Goal: Task Accomplishment & Management: Complete application form

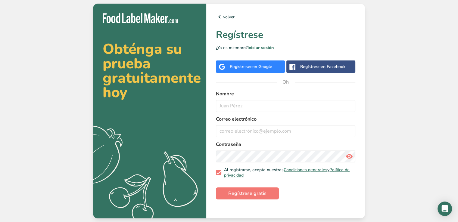
click at [253, 68] on font "con Google" at bounding box center [261, 67] width 22 height 6
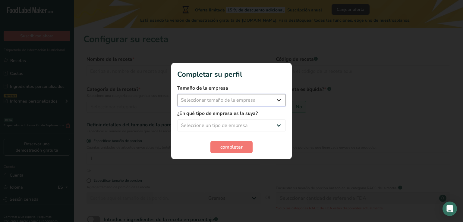
click at [258, 102] on select "Seleccionar tamaño de la empresa Menos de 10 empleados De 10 a 50 empleados De …" at bounding box center [231, 100] width 108 height 12
select select "1"
click at [177, 94] on select "Seleccionar tamaño de la empresa Menos de 10 empleados De 10 a 50 empleados De …" at bounding box center [231, 100] width 108 height 12
click at [246, 123] on select "Seleccione un tipo de empresa Fabricante de alimentos envasados Restaurante y c…" at bounding box center [231, 126] width 108 height 12
select select "2"
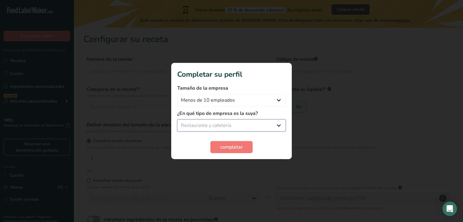
click at [177, 120] on select "Seleccione un tipo de empresa Fabricante de alimentos envasados Restaurante y c…" at bounding box center [231, 126] width 108 height 12
click at [249, 146] on button "completar" at bounding box center [231, 147] width 42 height 12
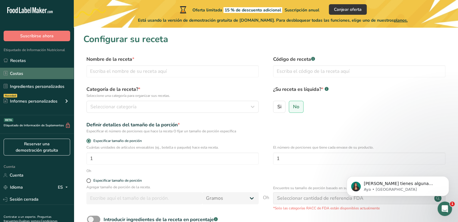
click at [49, 71] on link "Costas" at bounding box center [37, 73] width 74 height 11
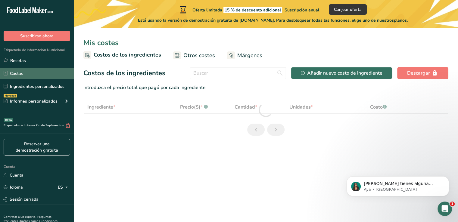
select select "1"
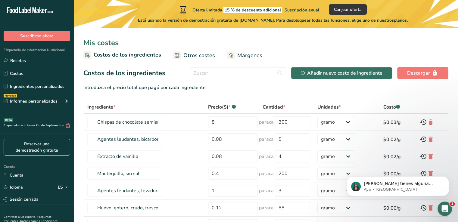
click at [201, 52] on font "Otros costes" at bounding box center [199, 55] width 32 height 7
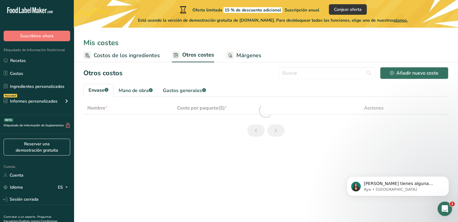
click at [243, 52] on font "Márgenes" at bounding box center [248, 55] width 25 height 7
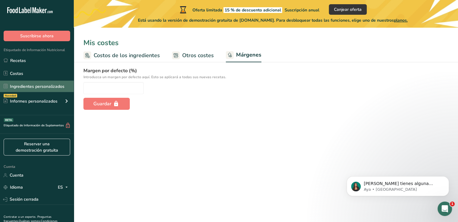
click at [36, 88] on font "Ingredientes personalizados" at bounding box center [37, 87] width 55 height 6
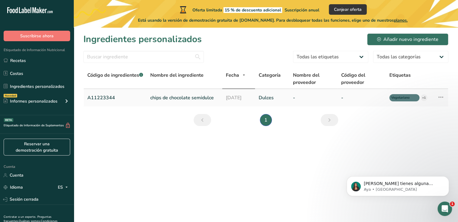
click at [175, 96] on font "chips de chocolate semidulce" at bounding box center [182, 98] width 64 height 7
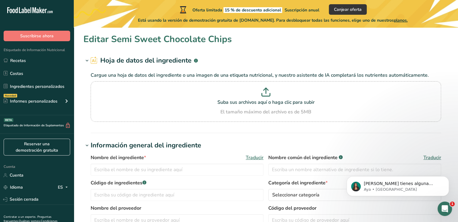
type input "Semi Sweet Chocolate Chips"
type input "Choco Chips"
type input "A11223344"
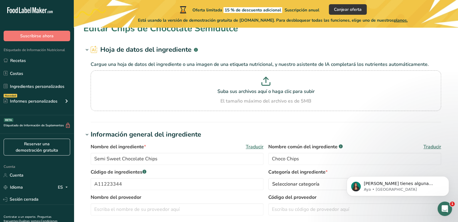
scroll to position [13, 0]
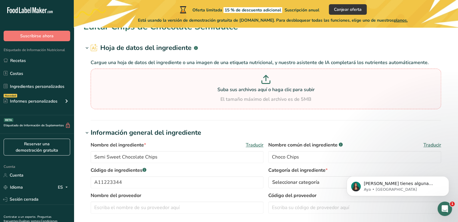
click at [360, 85] on p at bounding box center [266, 80] width 348 height 11
click at [360, 85] on input "Suba sus archivos aquí o haga clic para subir El tamaño máximo del archivo es d…" at bounding box center [266, 89] width 351 height 41
click at [355, 95] on div "Suba sus archivos aquí o haga clic para subir El tamaño máximo del archivo es d…" at bounding box center [266, 89] width 348 height 28
click at [355, 95] on input "Suba sus archivos aquí o haga clic para subir El tamaño máximo del archivo es d…" at bounding box center [266, 89] width 351 height 41
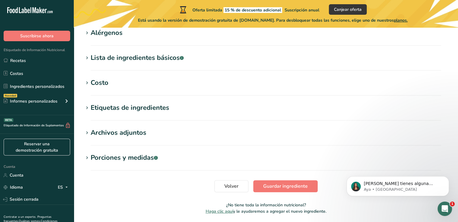
scroll to position [261, 0]
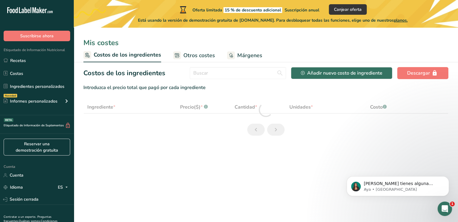
select select "1"
